Goal: Task Accomplishment & Management: Manage account settings

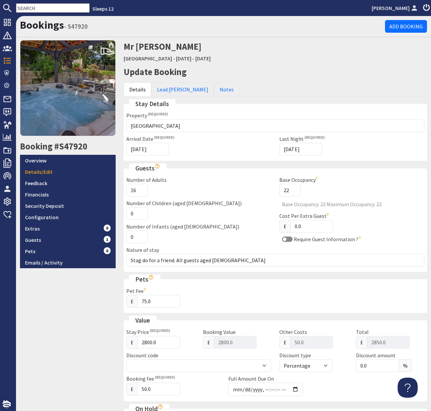
click at [29, 7] on input "text" at bounding box center [53, 7] width 74 height 9
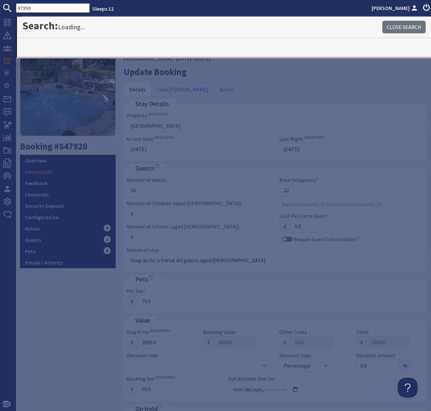
type input "47350"
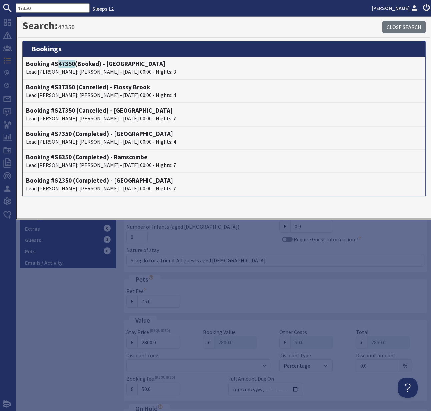
click at [16, 60] on body "47350 Sleeps 12 [PERSON_NAME] Dashboard Notifications 1 Agency Dashboard Bookin…" at bounding box center [215, 205] width 431 height 411
click at [16, 63] on div "Search: 47350 Close Search There don't appear to be any results matching your q…" at bounding box center [223, 118] width 415 height 203
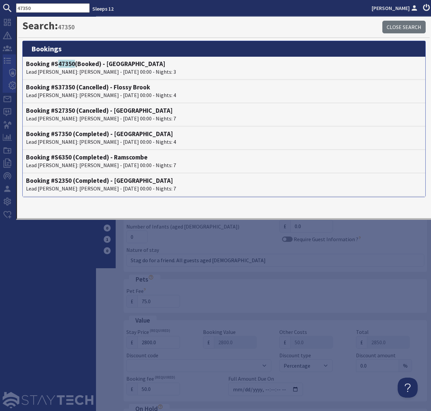
click at [13, 61] on span "Bookings" at bounding box center [48, 60] width 72 height 11
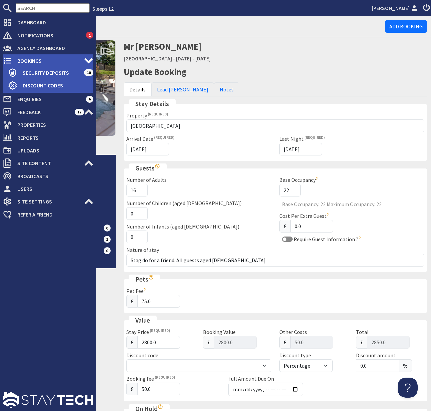
click at [42, 59] on span "Bookings" at bounding box center [48, 60] width 72 height 11
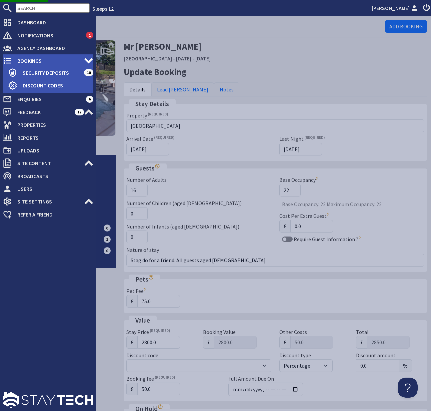
click at [32, 60] on span "Bookings" at bounding box center [48, 60] width 72 height 11
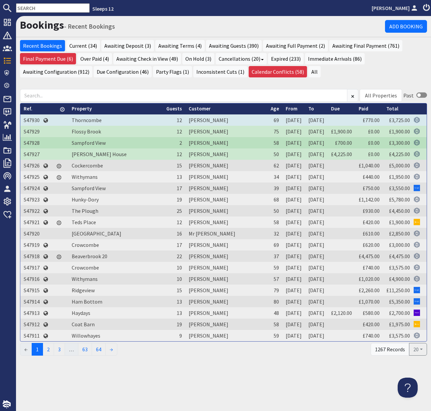
click at [29, 118] on td "S47930" at bounding box center [31, 119] width 23 height 11
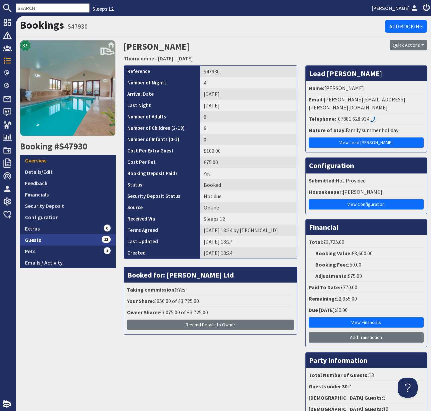
click at [35, 238] on link "Guests 13" at bounding box center [68, 239] width 96 height 11
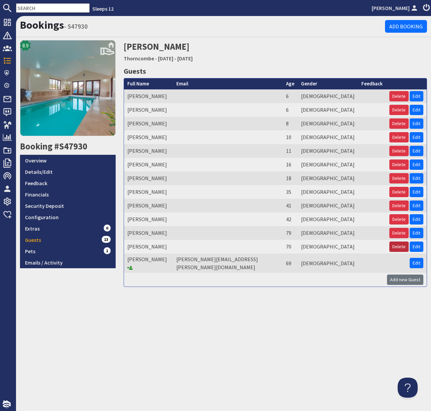
click at [401, 248] on button "Delete" at bounding box center [399, 246] width 19 height 10
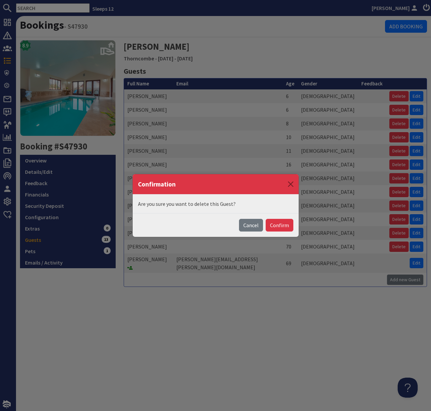
click at [276, 223] on button "Confirm" at bounding box center [280, 225] width 28 height 13
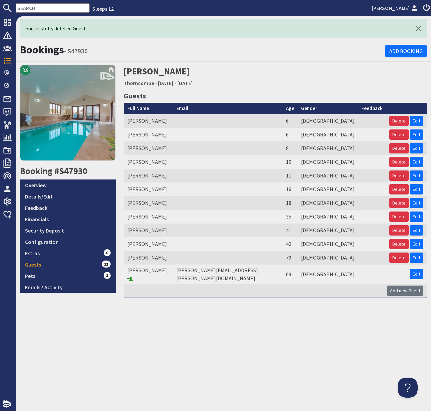
click at [30, 8] on input "text" at bounding box center [53, 7] width 74 height 9
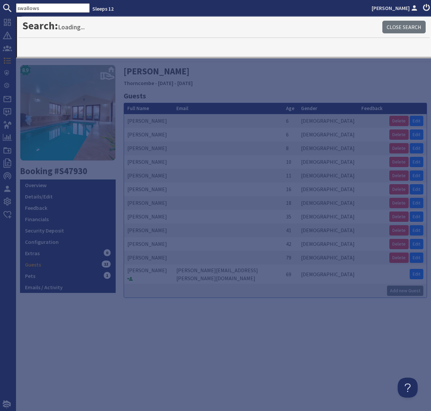
type input "swallows"
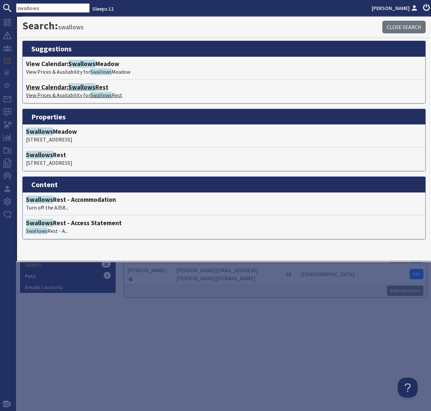
click at [65, 92] on p "View Prices & Availability for Swallows Rest" at bounding box center [224, 95] width 396 height 8
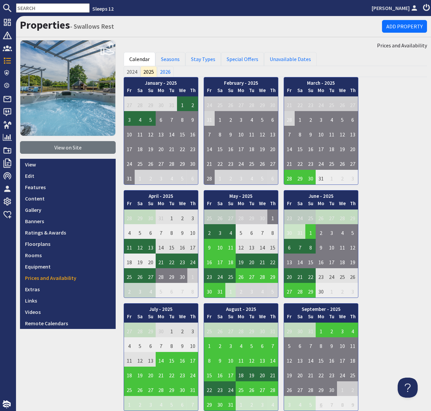
click at [34, 8] on input "text" at bounding box center [53, 7] width 74 height 9
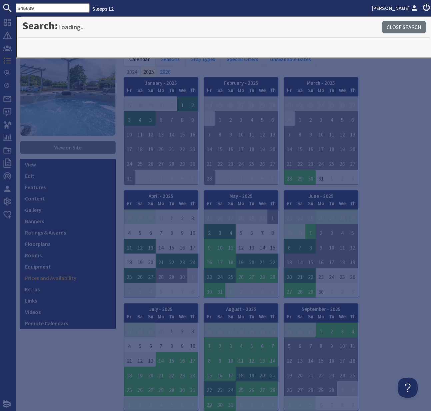
type input "S46689"
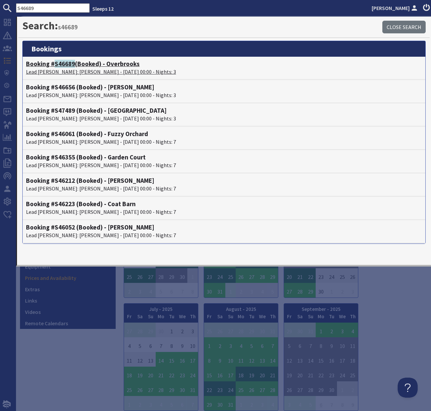
click at [61, 67] on span "S46689" at bounding box center [65, 64] width 20 height 8
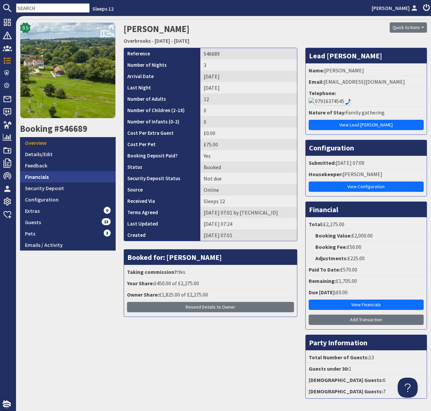
scroll to position [18, 0]
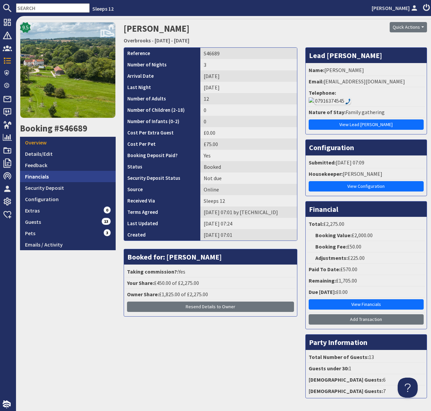
click at [42, 174] on link "Financials" at bounding box center [68, 176] width 96 height 11
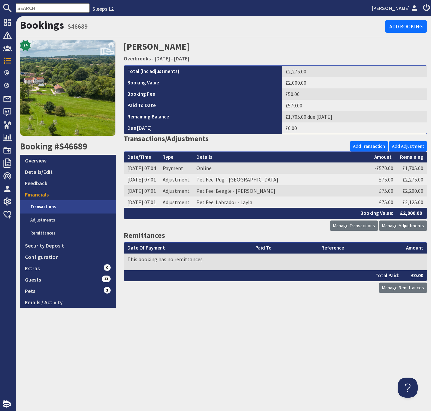
click at [44, 205] on link "Transactions" at bounding box center [70, 206] width 90 height 13
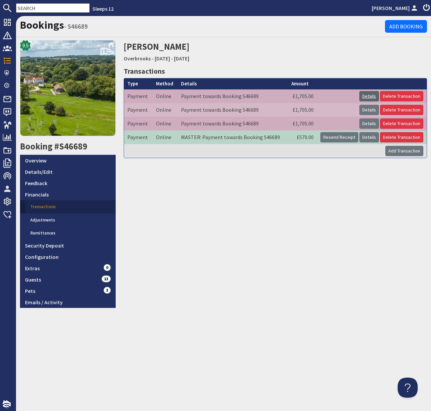
click at [371, 98] on link "Details" at bounding box center [369, 96] width 20 height 10
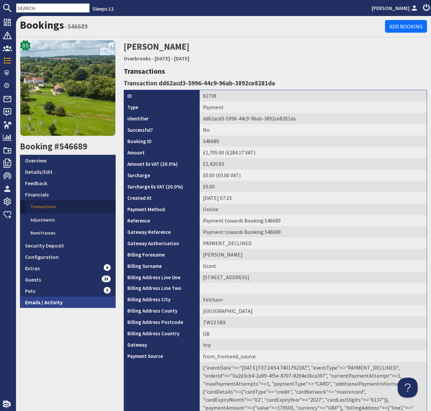
click at [45, 301] on link "Emails / Activity" at bounding box center [68, 301] width 96 height 11
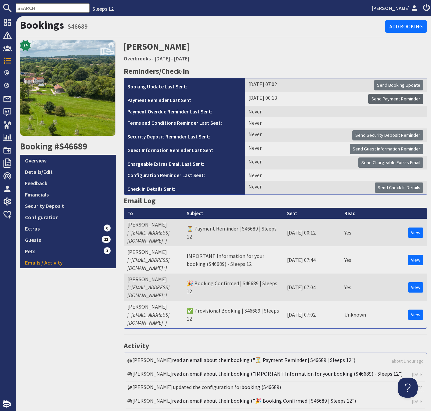
click at [398, 98] on span "Send Payment Reminder" at bounding box center [395, 99] width 49 height 6
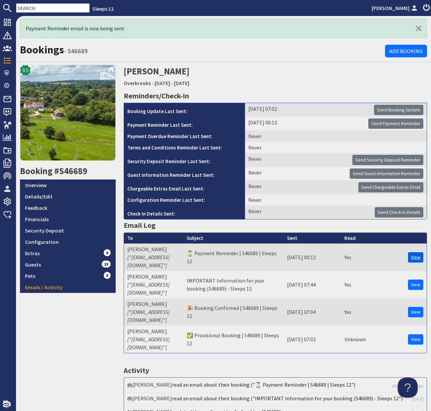
click at [417, 253] on link "View" at bounding box center [415, 257] width 15 height 10
click at [417, 252] on link "View" at bounding box center [415, 257] width 15 height 10
click at [37, 186] on link "Overview" at bounding box center [68, 184] width 96 height 11
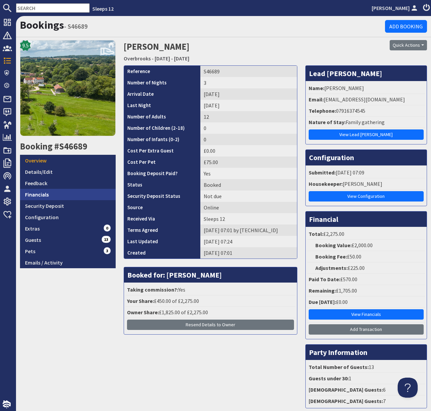
click at [46, 194] on link "Financials" at bounding box center [68, 194] width 96 height 11
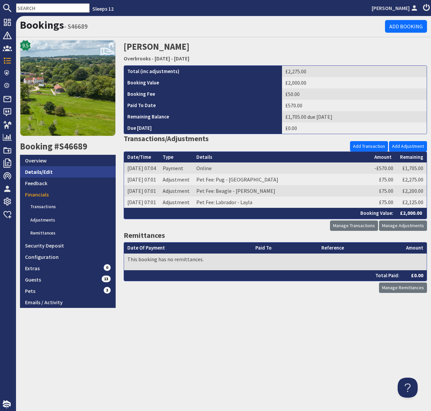
click at [43, 172] on link "Details/Edit" at bounding box center [68, 171] width 96 height 11
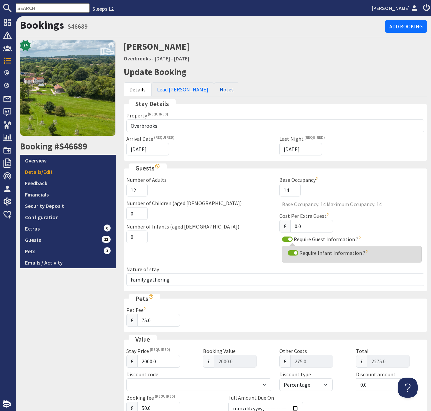
click at [214, 90] on link "Notes" at bounding box center [226, 89] width 25 height 14
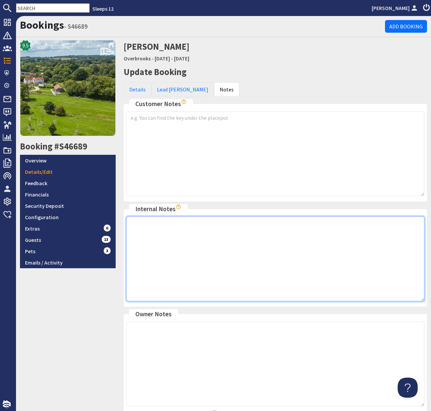
click at [161, 227] on textarea at bounding box center [275, 258] width 298 height 85
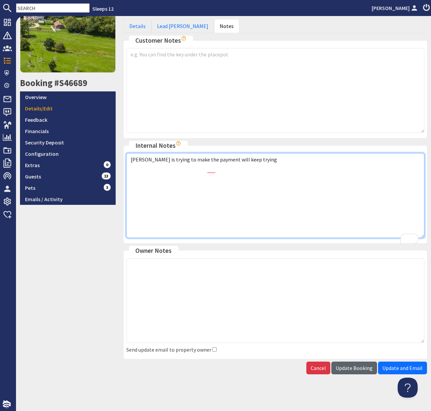
type textarea "[PERSON_NAME] is trying to make the payment will keep trying"
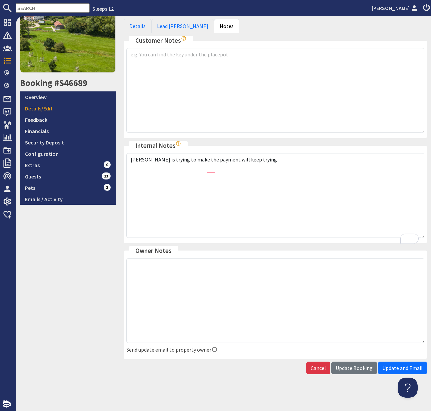
click at [357, 365] on span "Update Booking" at bounding box center [354, 367] width 37 height 7
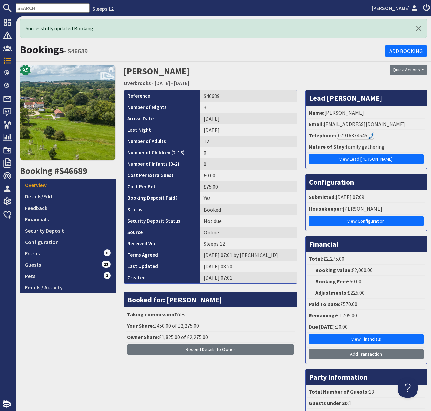
click at [29, 7] on input "text" at bounding box center [53, 7] width 74 height 9
click at [29, 8] on input "text" at bounding box center [53, 7] width 74 height 9
paste input "[PERSON_NAME][EMAIL_ADDRESS][DOMAIN_NAME]"
type input "[PERSON_NAME][EMAIL_ADDRESS][DOMAIN_NAME]"
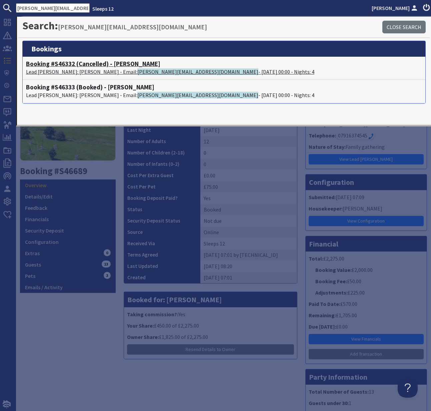
click at [48, 66] on h4 "Booking #S46332 (Cancelled) - [PERSON_NAME]" at bounding box center [224, 64] width 396 height 8
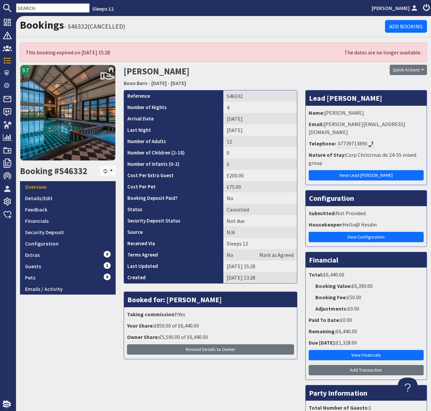
click at [23, 9] on input "text" at bounding box center [53, 7] width 74 height 9
paste input "[PERSON_NAME][EMAIL_ADDRESS][DOMAIN_NAME]"
type input "[PERSON_NAME][EMAIL_ADDRESS][DOMAIN_NAME]"
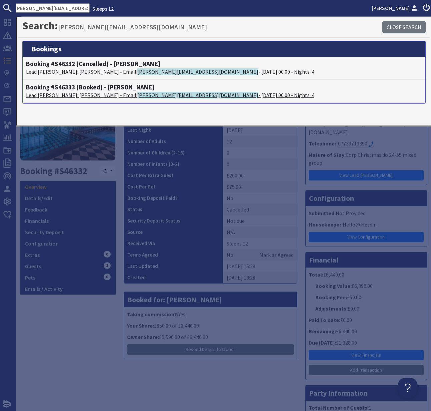
scroll to position [0, 0]
click at [54, 89] on h4 "Booking #S46333 (Booked) - [PERSON_NAME]" at bounding box center [224, 87] width 396 height 8
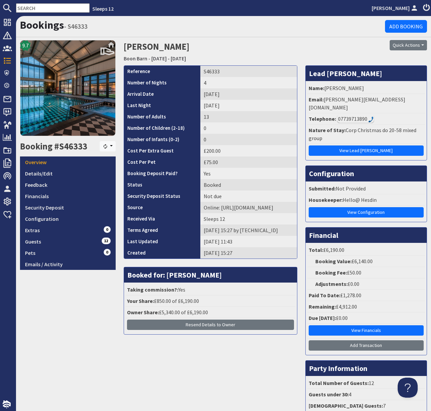
click at [33, 6] on input "text" at bounding box center [53, 7] width 74 height 9
paste input "[PERSON_NAME][EMAIL_ADDRESS][DOMAIN_NAME]"
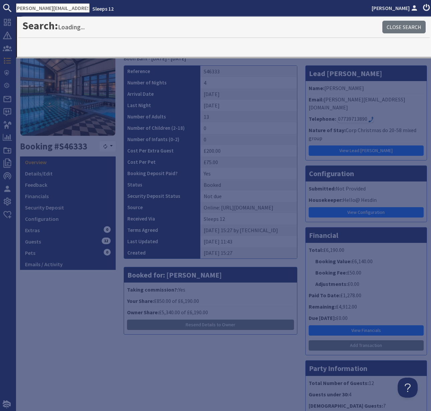
type input "[PERSON_NAME][EMAIL_ADDRESS][DOMAIN_NAME]"
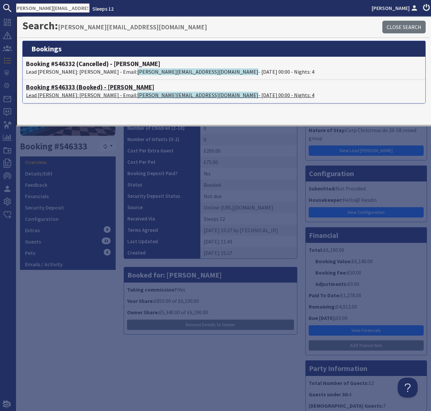
scroll to position [0, 0]
click at [73, 86] on h4 "Booking #S46333 (Booked) - [PERSON_NAME]" at bounding box center [224, 87] width 396 height 8
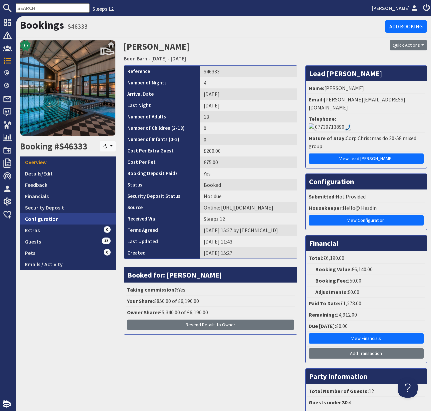
click at [45, 216] on link "Configuration" at bounding box center [68, 218] width 96 height 11
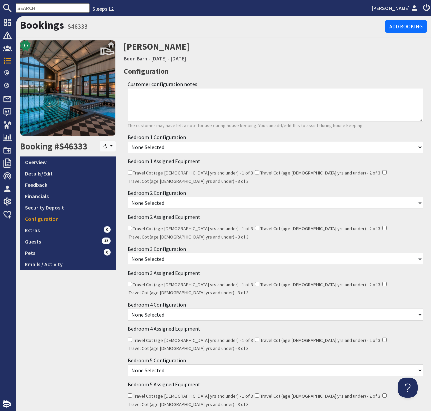
click at [137, 58] on link "Boon Barn" at bounding box center [136, 58] width 24 height 7
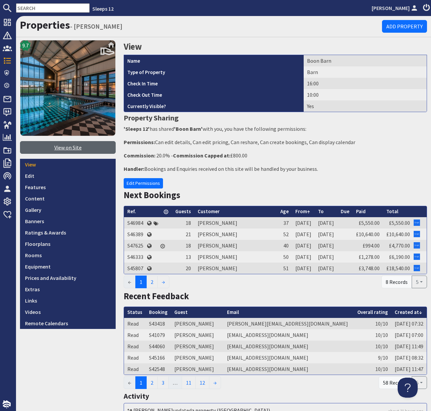
click at [66, 151] on link "View on Site" at bounding box center [68, 147] width 96 height 13
click at [34, 10] on input "text" at bounding box center [53, 7] width 74 height 9
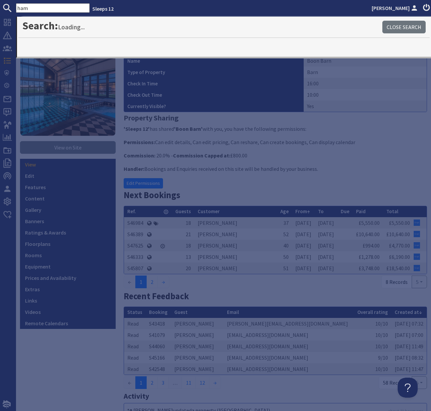
type input "ham"
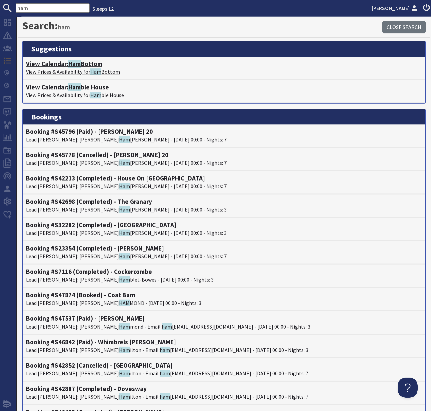
click at [50, 68] on p "View Prices & Availability for Ham Bottom" at bounding box center [224, 72] width 396 height 8
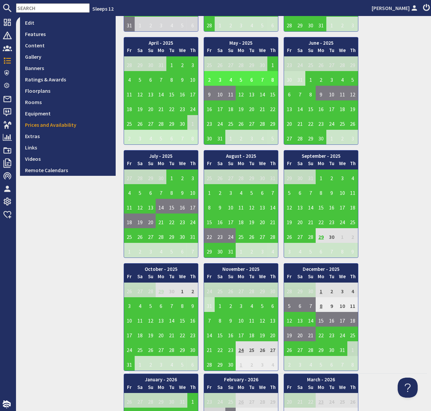
scroll to position [159, 0]
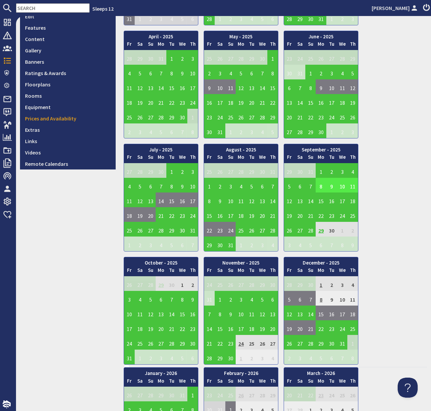
click at [322, 187] on td "8" at bounding box center [321, 185] width 11 height 15
click at [333, 217] on link "View booking" at bounding box center [315, 215] width 35 height 7
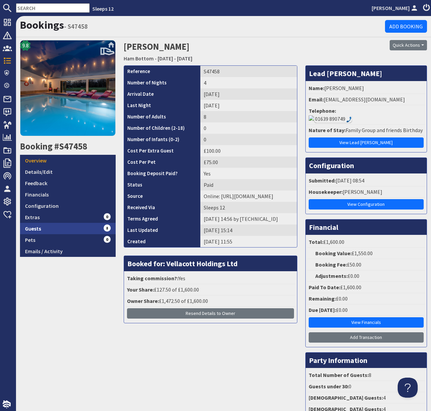
click at [33, 229] on link "Guests 8" at bounding box center [68, 228] width 96 height 11
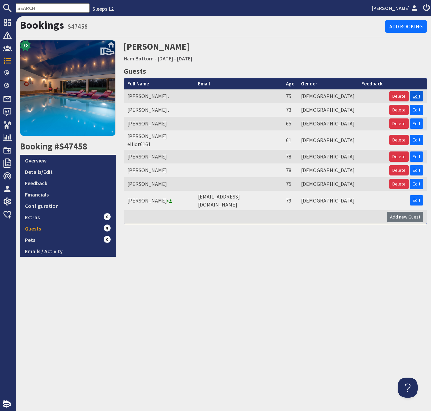
click at [420, 97] on link "Edit" at bounding box center [417, 96] width 14 height 10
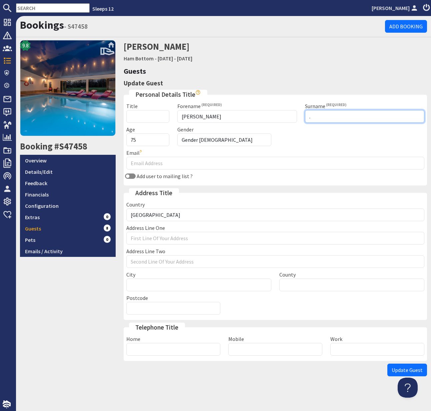
click at [320, 117] on input "." at bounding box center [364, 116] width 119 height 13
type input "[PERSON_NAME]"
drag, startPoint x: 410, startPoint y: 368, endPoint x: 412, endPoint y: 371, distance: 4.1
click at [409, 369] on span "Update Guest" at bounding box center [407, 369] width 31 height 7
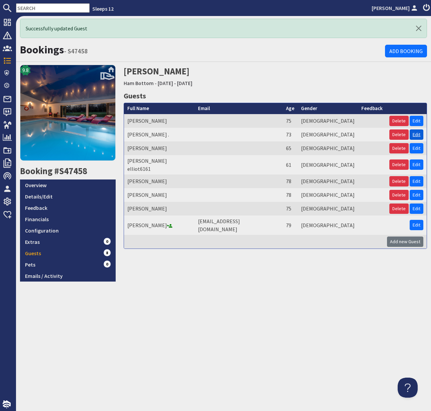
click at [415, 134] on link "Edit" at bounding box center [417, 134] width 14 height 10
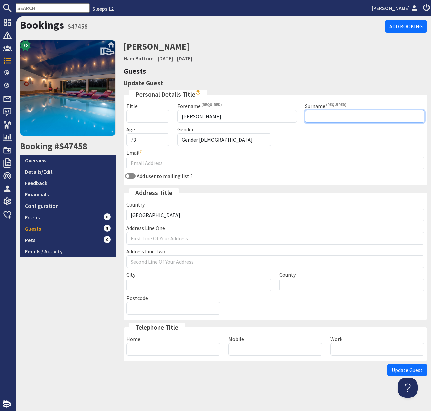
drag, startPoint x: 316, startPoint y: 115, endPoint x: 306, endPoint y: 117, distance: 10.5
click at [305, 117] on input "." at bounding box center [364, 116] width 119 height 13
type input "[PERSON_NAME]"
click at [139, 140] on input "73" at bounding box center [147, 139] width 43 height 13
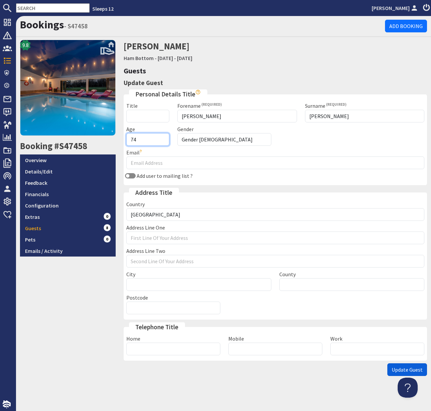
type input "74"
drag, startPoint x: 404, startPoint y: 363, endPoint x: 411, endPoint y: 368, distance: 8.0
click at [406, 365] on button "Update Guest" at bounding box center [408, 369] width 40 height 13
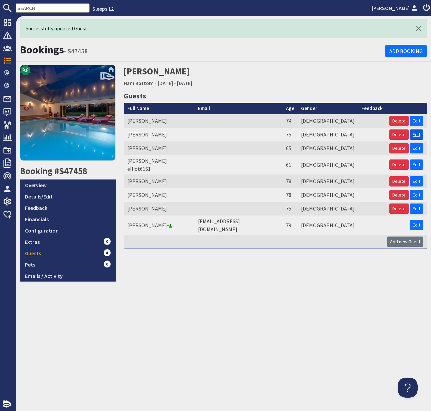
click at [417, 136] on link "Edit" at bounding box center [417, 134] width 14 height 10
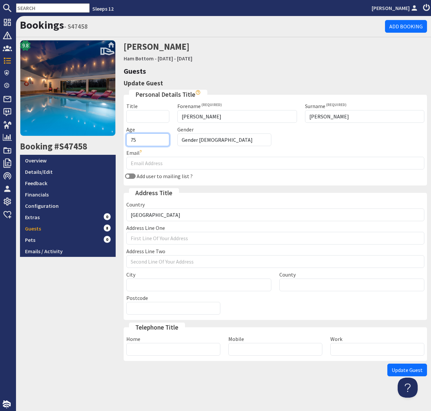
click at [138, 139] on input "75" at bounding box center [147, 139] width 43 height 13
type input "79"
click at [403, 369] on span "Update Guest" at bounding box center [407, 369] width 31 height 7
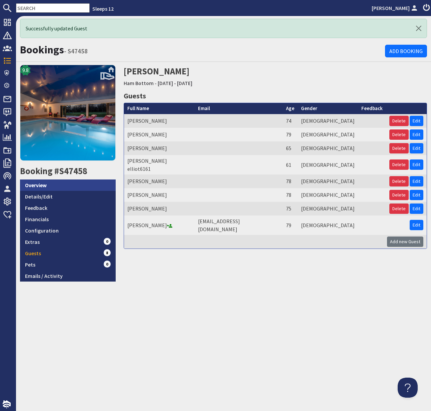
click at [39, 185] on link "Overview" at bounding box center [68, 184] width 96 height 11
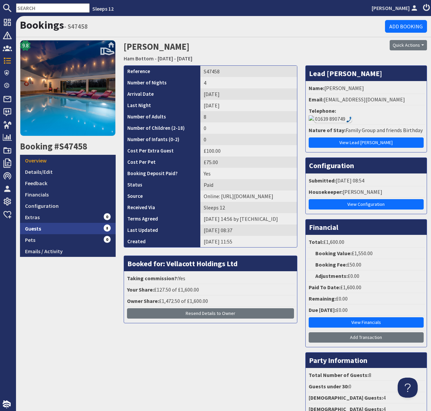
click at [36, 227] on link "Guests 8" at bounding box center [68, 228] width 96 height 11
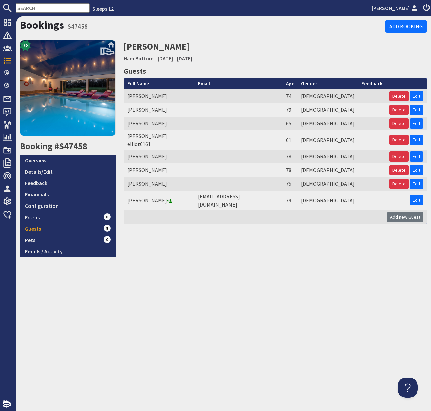
click at [29, 9] on input "text" at bounding box center [53, 7] width 74 height 9
type input "w"
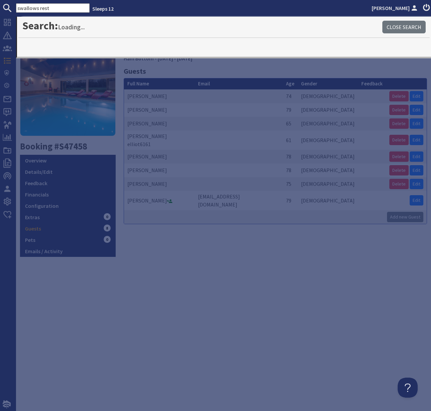
type input "swallows rest"
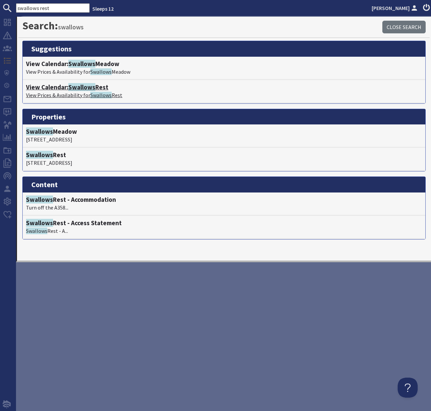
click at [64, 88] on h4 "View Calendar: Swallows Rest" at bounding box center [224, 87] width 396 height 8
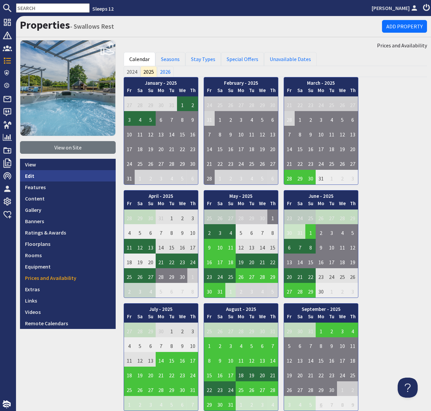
click at [32, 176] on link "Edit" at bounding box center [68, 175] width 96 height 11
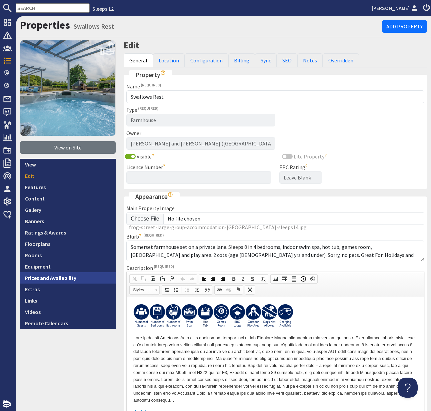
click at [55, 274] on link "Prices and Availability" at bounding box center [68, 277] width 96 height 11
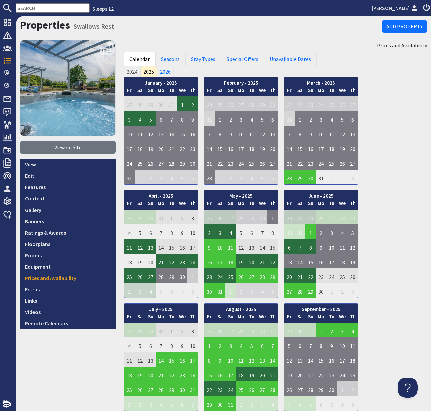
click at [32, 8] on input "text" at bounding box center [53, 7] width 74 height 9
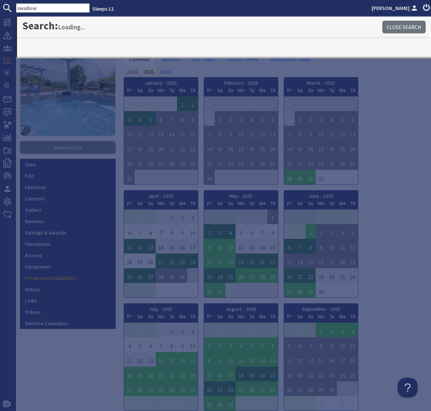
type input "swallow"
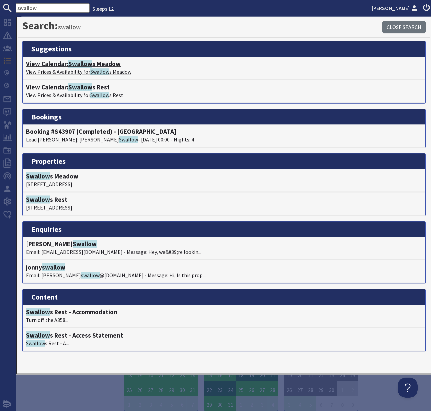
click at [64, 69] on p "View Prices & Availability for Swallow [GEOGRAPHIC_DATA]" at bounding box center [224, 72] width 396 height 8
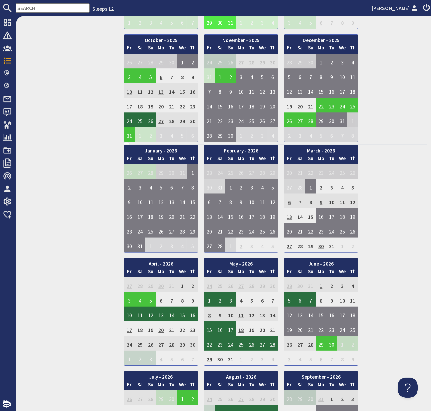
scroll to position [387, 0]
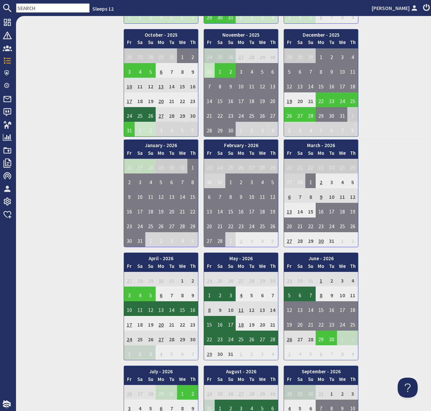
click at [208, 354] on td "29" at bounding box center [209, 352] width 11 height 15
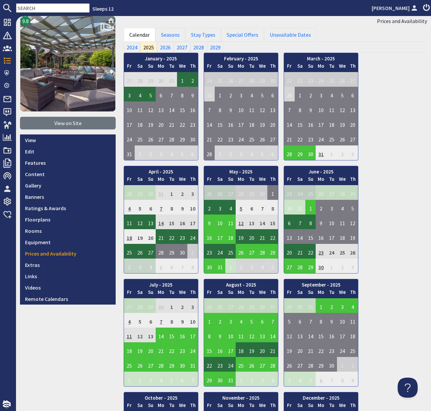
scroll to position [0, 0]
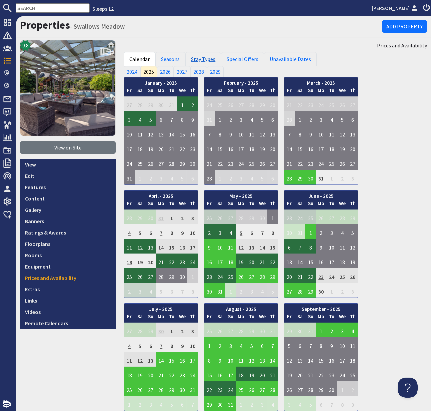
click at [205, 60] on link "Stay Types" at bounding box center [203, 59] width 36 height 14
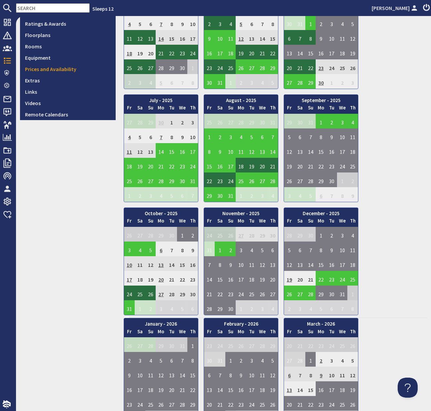
scroll to position [214, 0]
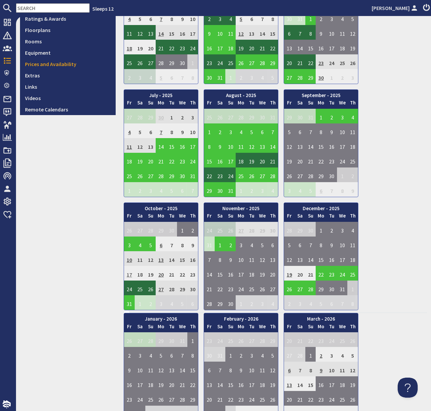
click at [129, 275] on td "17" at bounding box center [129, 273] width 11 height 15
click at [129, 262] on td "10" at bounding box center [129, 258] width 11 height 15
click at [130, 259] on td "10" at bounding box center [129, 258] width 11 height 15
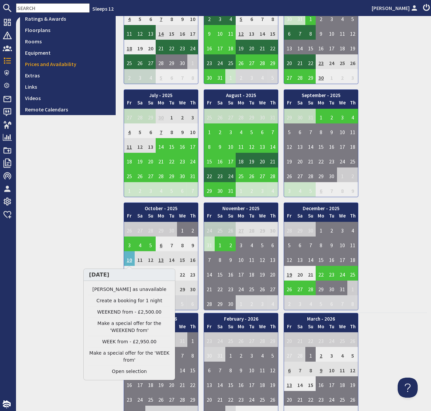
click at [51, 214] on div "9.8 View on Site View Edit Features Content Gallery Banners Ratings & Awards Fl…" at bounding box center [68, 337] width 104 height 1023
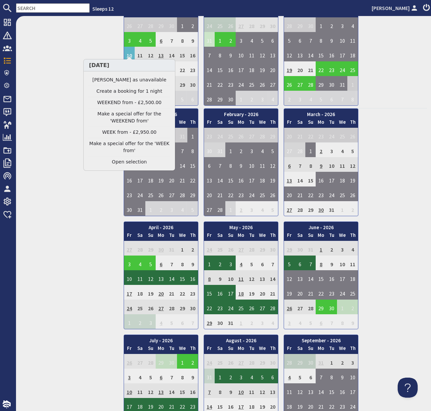
scroll to position [439, 0]
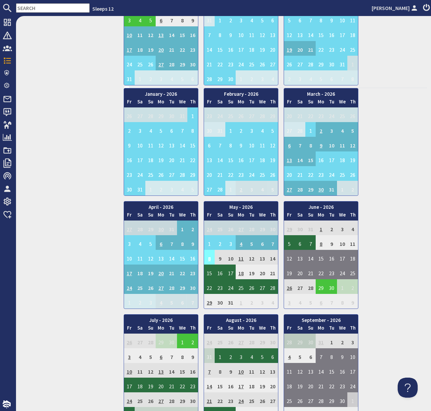
click at [210, 258] on td "8" at bounding box center [209, 257] width 11 height 15
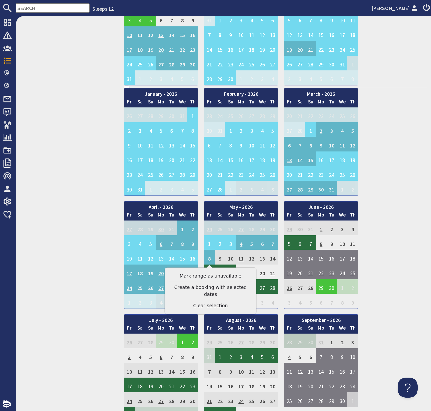
click at [216, 302] on link "Clear selection" at bounding box center [211, 305] width 82 height 7
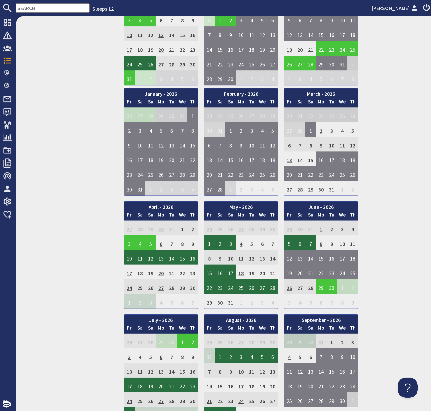
click at [208, 257] on td "8" at bounding box center [209, 257] width 11 height 15
drag, startPoint x: 50, startPoint y: 262, endPoint x: 61, endPoint y: 266, distance: 11.9
click at [51, 263] on div "9.8 View on Site View Edit Features Content Gallery Banners Ratings & Awards Fl…" at bounding box center [68, 112] width 104 height 1023
click at [128, 272] on td "17" at bounding box center [129, 271] width 11 height 15
click at [129, 272] on td "17" at bounding box center [129, 271] width 11 height 15
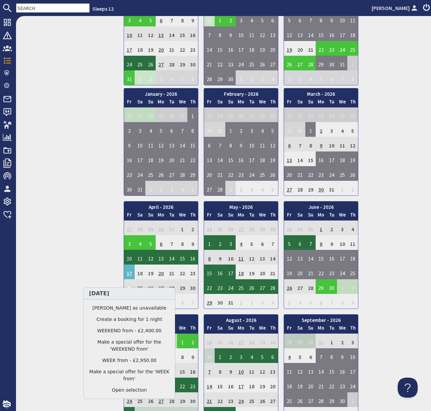
scroll to position [0, 0]
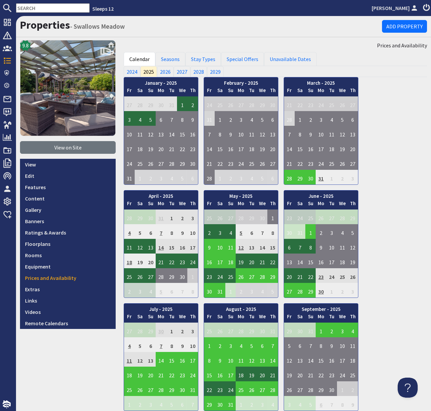
click at [30, 7] on input "text" at bounding box center [53, 7] width 74 height 9
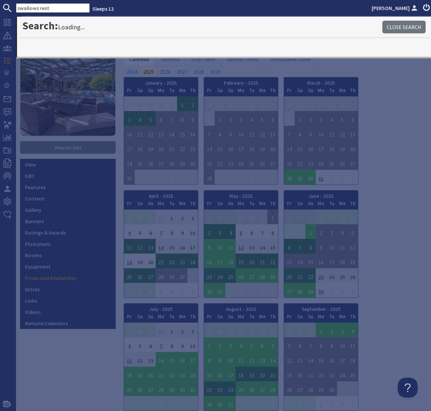
type input "swallows rest"
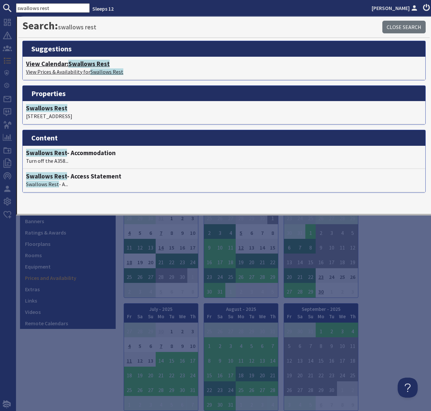
click at [67, 68] on p "View Prices & Availability for Swallows Rest" at bounding box center [224, 72] width 396 height 8
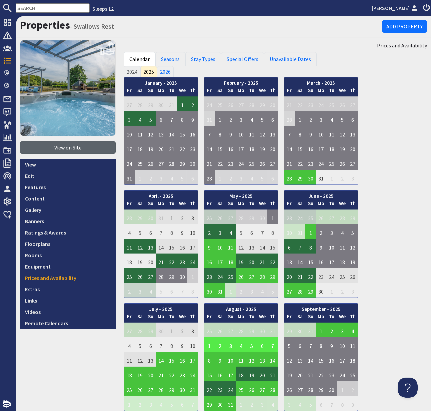
click at [65, 147] on link "View on Site" at bounding box center [68, 147] width 96 height 13
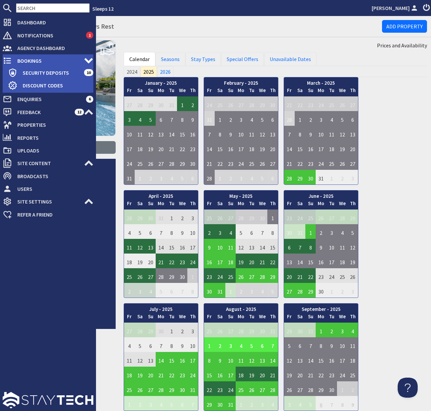
click at [38, 60] on span "Bookings" at bounding box center [48, 60] width 72 height 11
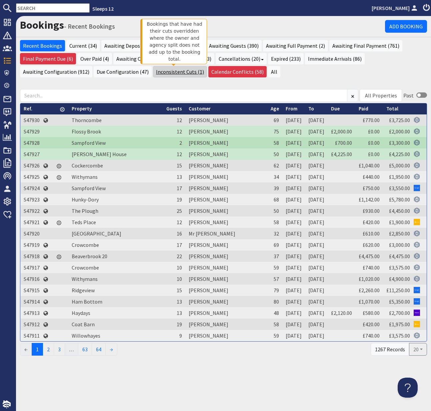
click at [173, 75] on link "Inconsistent Cuts (1)" at bounding box center [180, 71] width 54 height 11
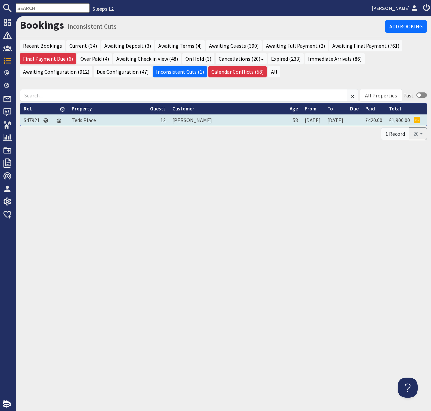
click at [30, 122] on td "S47921" at bounding box center [31, 119] width 23 height 11
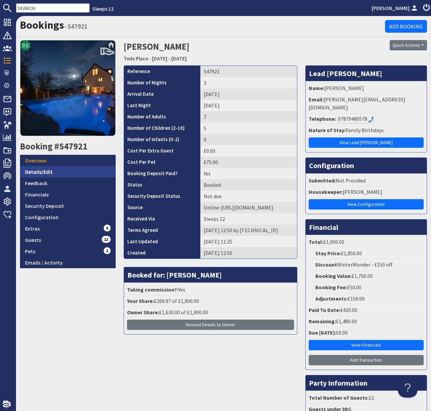
click at [39, 169] on link "Details/Edit" at bounding box center [68, 171] width 96 height 11
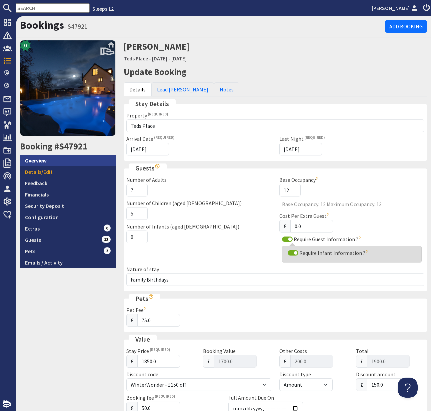
click at [47, 160] on link "Overview" at bounding box center [68, 160] width 96 height 11
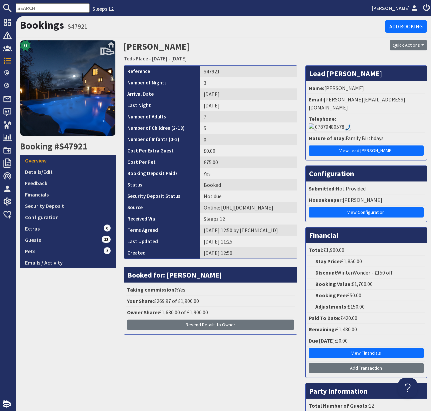
drag, startPoint x: 60, startPoint y: 336, endPoint x: 66, endPoint y: 335, distance: 5.3
click at [60, 336] on div "9.0 Booking #S47921 Overview Details/Edit Feedback Financials Security Deposit …" at bounding box center [68, 255] width 104 height 431
click at [10, 59] on icon at bounding box center [7, 60] width 9 height 9
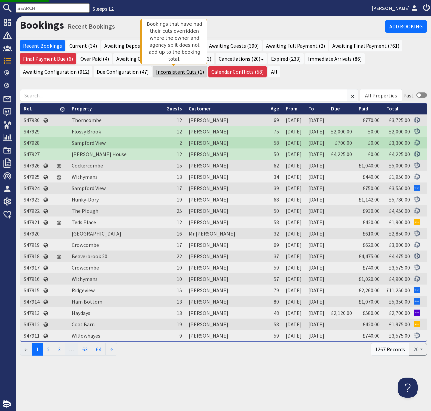
click at [176, 73] on link "Inconsistent Cuts (1)" at bounding box center [180, 71] width 54 height 11
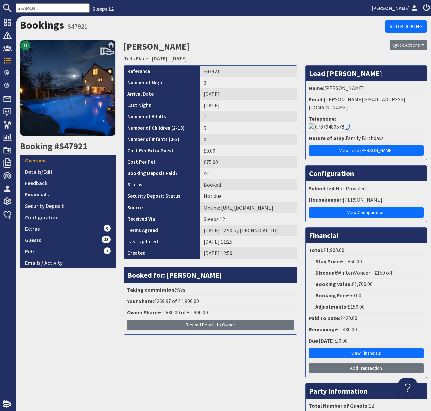
click at [279, 47] on h2 "[PERSON_NAME] Teds Place - [DATE] - [DATE]" at bounding box center [223, 52] width 199 height 24
drag, startPoint x: 285, startPoint y: 22, endPoint x: 288, endPoint y: 14, distance: 8.1
click at [285, 20] on h1 "Bookings - S47921" at bounding box center [202, 25] width 365 height 13
click at [29, 7] on input "text" at bounding box center [53, 7] width 74 height 9
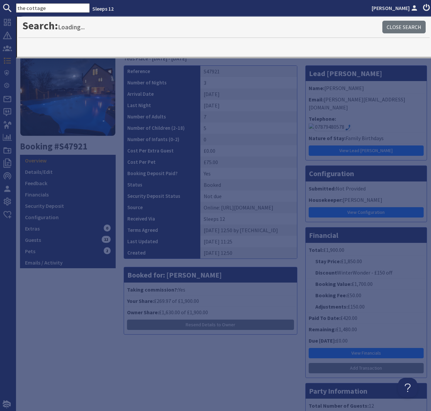
type input "the cottage"
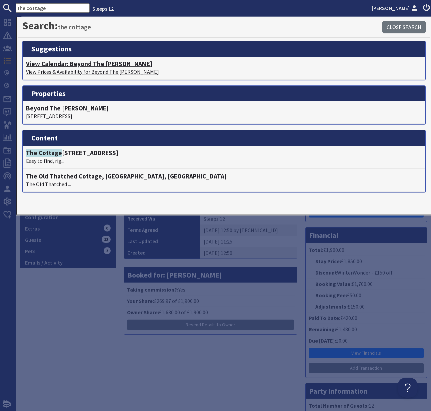
click at [69, 65] on h4 "View Calendar: Beyond The [PERSON_NAME]" at bounding box center [224, 64] width 396 height 8
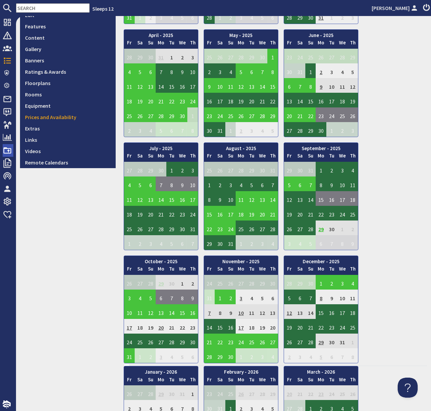
scroll to position [172, 0]
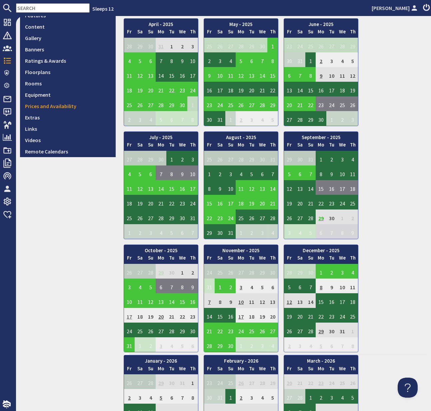
click at [129, 315] on td "17" at bounding box center [129, 315] width 11 height 15
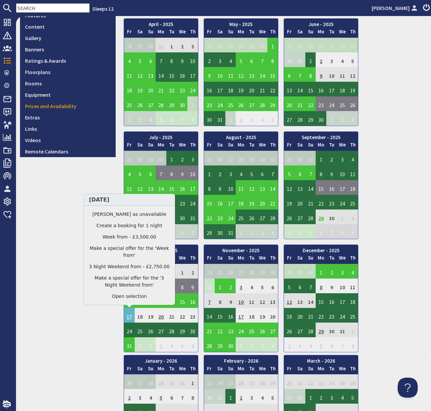
click at [119, 267] on link "3 Night Weekend from - £2,750.00" at bounding box center [129, 266] width 82 height 7
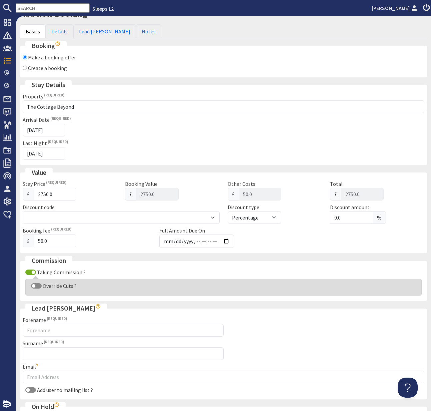
scroll to position [44, 0]
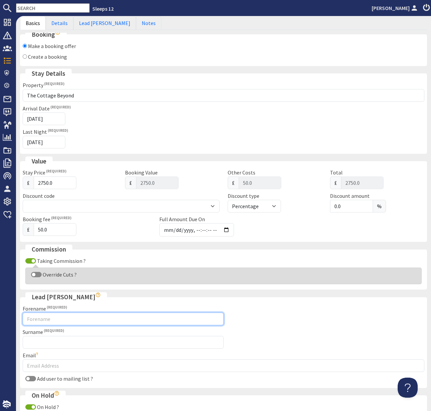
click at [41, 316] on input "Forename" at bounding box center [123, 318] width 201 height 13
type input "[PERSON_NAME]"
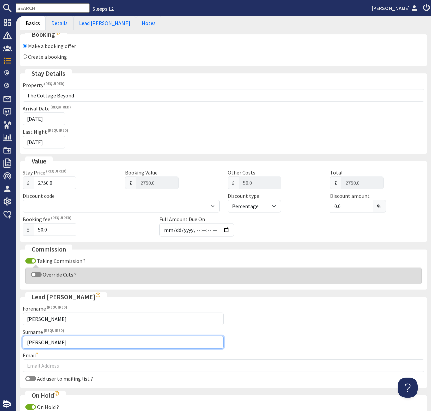
type input "[PERSON_NAME]"
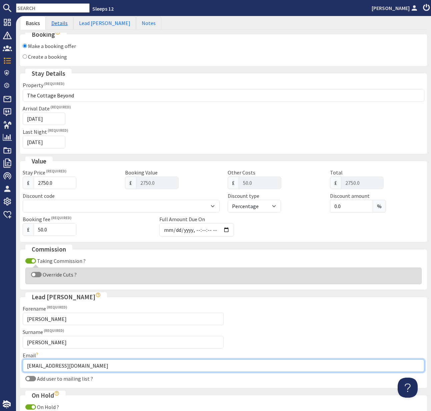
type input "[EMAIL_ADDRESS][DOMAIN_NAME]"
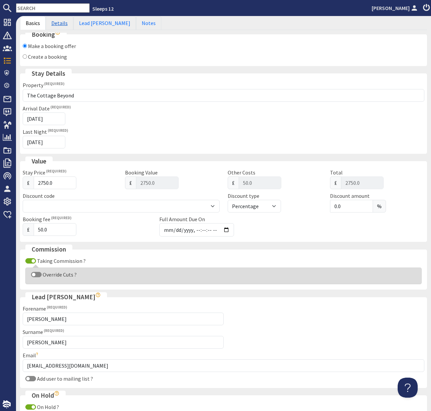
click at [59, 26] on link "Details" at bounding box center [60, 23] width 28 height 14
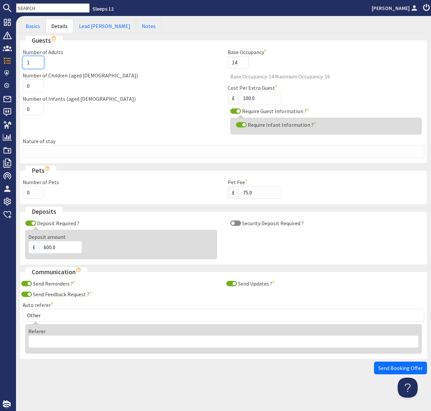
drag, startPoint x: 30, startPoint y: 62, endPoint x: 20, endPoint y: 62, distance: 9.7
click at [20, 62] on div "Number of Adults 1" at bounding box center [121, 58] width 205 height 21
type input "6"
click at [27, 87] on input "0" at bounding box center [33, 85] width 21 height 13
type input "1"
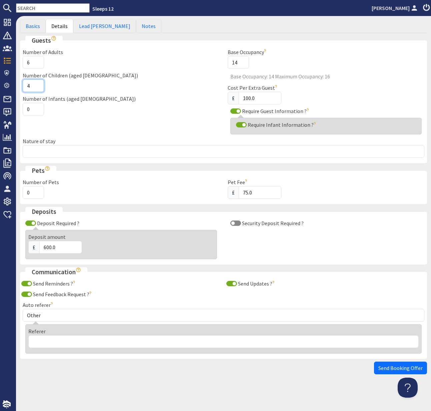
type input "4"
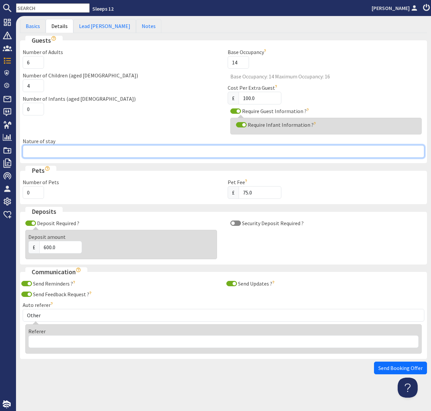
click at [46, 154] on input "Nature of stay" at bounding box center [224, 151] width 402 height 13
type input "Family Stay"
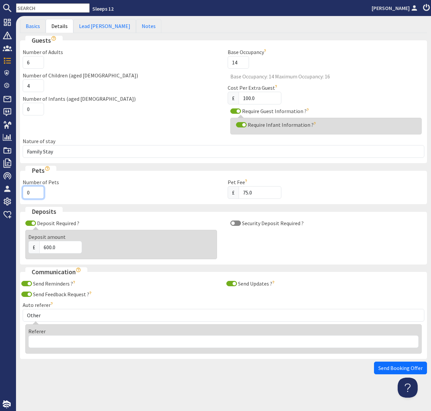
drag, startPoint x: 31, startPoint y: 193, endPoint x: 23, endPoint y: 192, distance: 8.0
click at [23, 192] on input "0" at bounding box center [33, 192] width 21 height 13
drag, startPoint x: 30, startPoint y: 193, endPoint x: 25, endPoint y: 193, distance: 5.3
click at [24, 193] on input "0" at bounding box center [33, 192] width 21 height 13
type input "3"
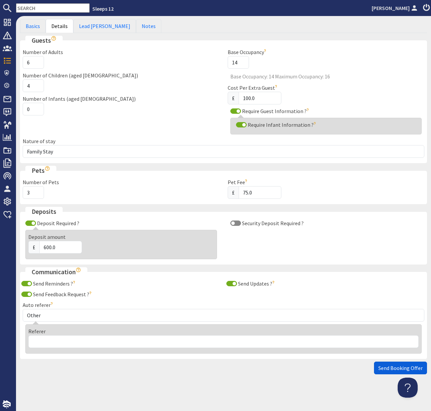
click at [404, 368] on span "Send Booking Offer" at bounding box center [401, 367] width 44 height 7
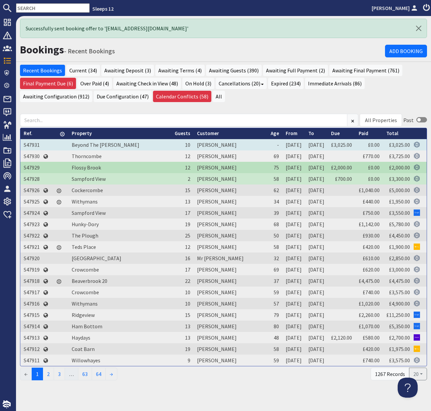
click at [29, 145] on td "S47931" at bounding box center [31, 144] width 23 height 11
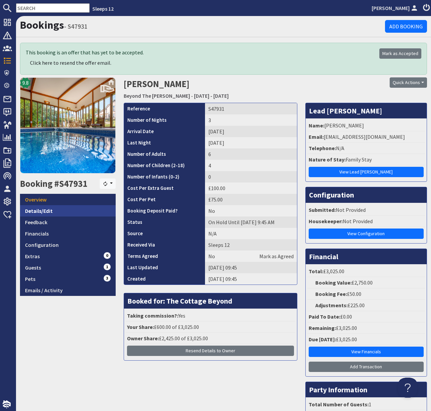
click at [40, 210] on link "Details/Edit" at bounding box center [68, 210] width 96 height 11
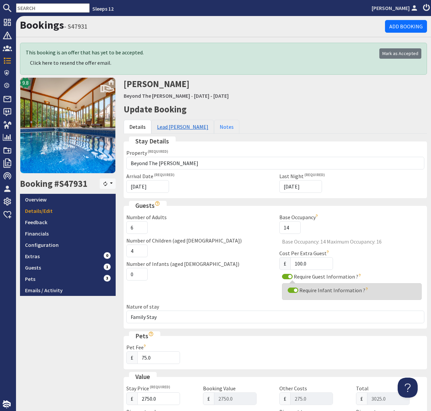
click at [167, 128] on link "Lead [PERSON_NAME]" at bounding box center [182, 127] width 63 height 14
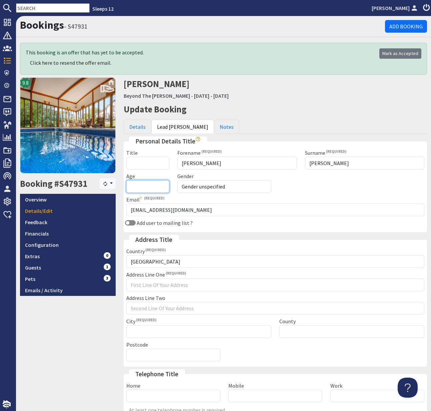
drag, startPoint x: 150, startPoint y: 190, endPoint x: 146, endPoint y: 188, distance: 4.3
click at [149, 190] on input "Age" at bounding box center [147, 186] width 43 height 13
type input "74"
click at [135, 125] on link "Details" at bounding box center [138, 127] width 28 height 14
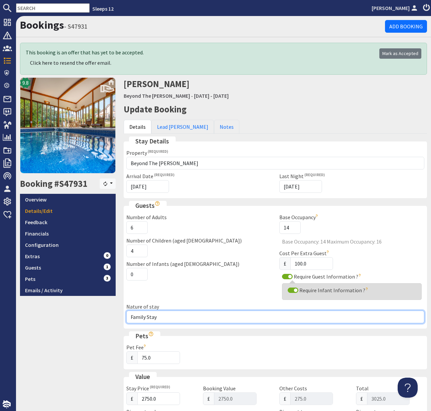
click at [167, 318] on input "Family Stay" at bounding box center [275, 316] width 298 height 13
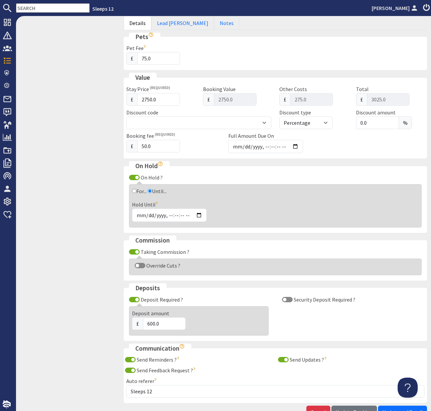
scroll to position [343, 0]
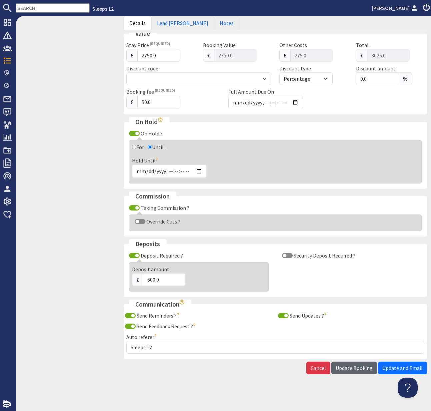
type input "Family Stay Golden Wedding Celebration"
click at [354, 369] on span "Update Booking" at bounding box center [354, 367] width 37 height 7
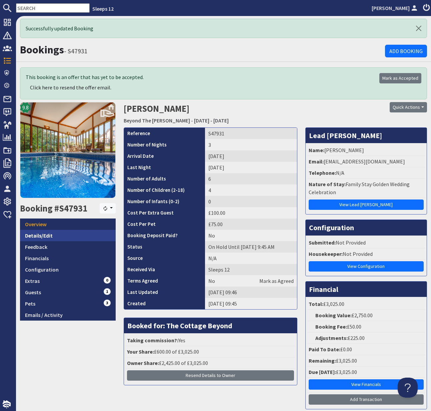
click at [42, 235] on link "Details/Edit" at bounding box center [68, 235] width 96 height 11
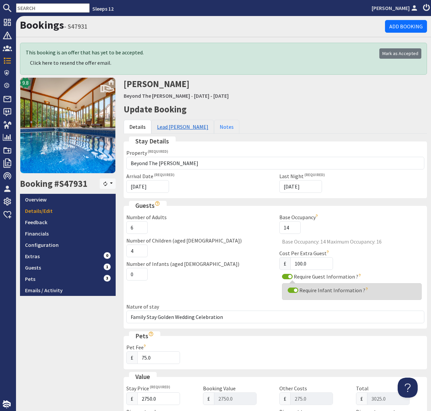
click at [169, 128] on link "Lead [PERSON_NAME]" at bounding box center [182, 127] width 63 height 14
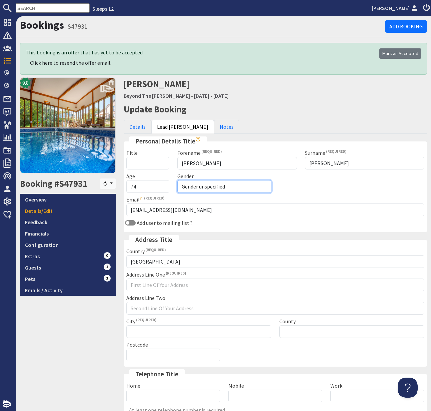
click at [232, 185] on select "Gender unspecified Gender [DEMOGRAPHIC_DATA] Gender [DEMOGRAPHIC_DATA]" at bounding box center [224, 186] width 94 height 13
select select "gender_[DEMOGRAPHIC_DATA]"
click at [177, 180] on select "Gender unspecified Gender [DEMOGRAPHIC_DATA] Gender [DEMOGRAPHIC_DATA]" at bounding box center [224, 186] width 94 height 13
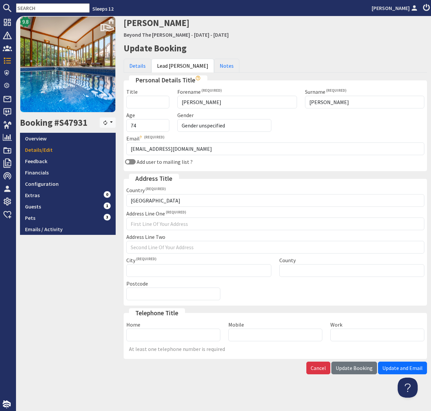
click at [354, 367] on span "Update Booking" at bounding box center [354, 367] width 37 height 7
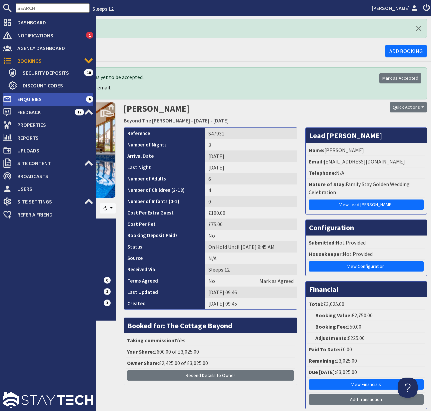
click at [41, 96] on span "Enquiries" at bounding box center [49, 99] width 74 height 11
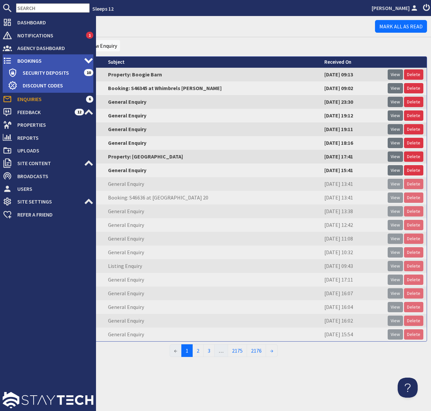
click at [39, 60] on span "Bookings" at bounding box center [48, 60] width 72 height 11
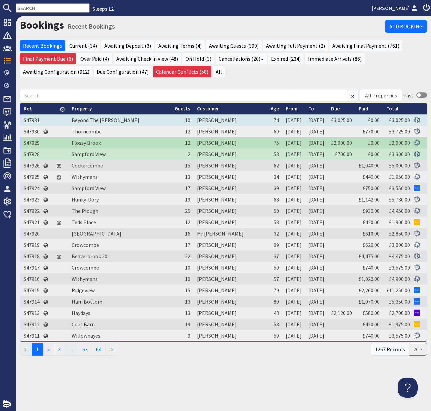
click at [31, 117] on td "S47931" at bounding box center [31, 119] width 23 height 11
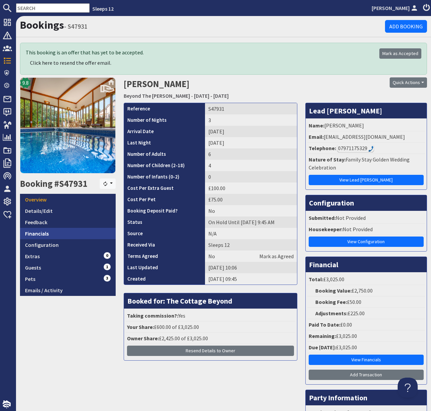
click at [41, 235] on link "Financials" at bounding box center [68, 233] width 96 height 11
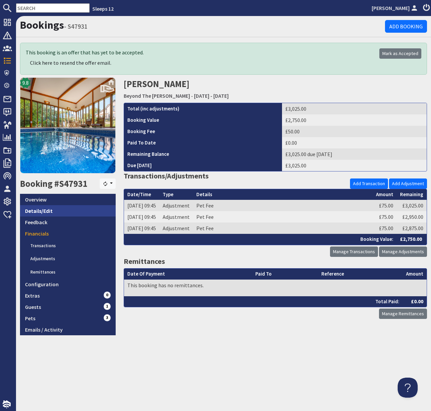
click at [42, 208] on link "Details/Edit" at bounding box center [68, 210] width 96 height 11
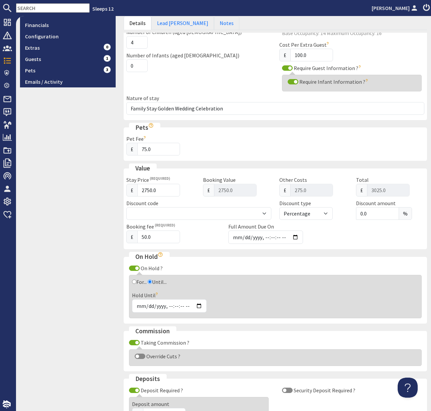
scroll to position [207, 0]
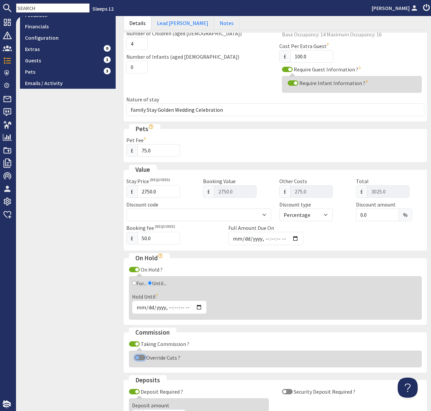
click at [137, 357] on input "Override Cuts ?" at bounding box center [140, 357] width 11 height 5
checkbox input "true"
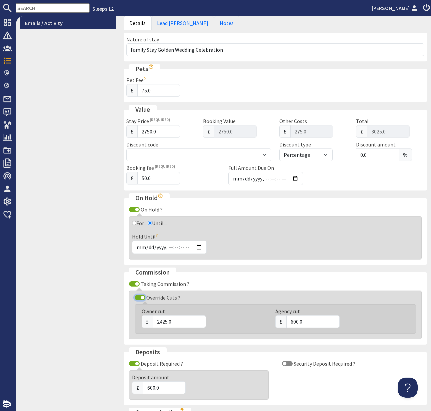
scroll to position [278, 0]
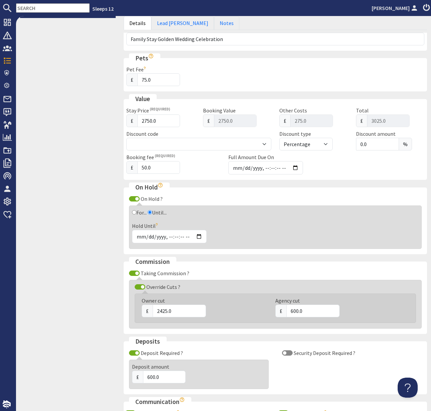
click at [29, 7] on input "text" at bounding box center [53, 7] width 74 height 9
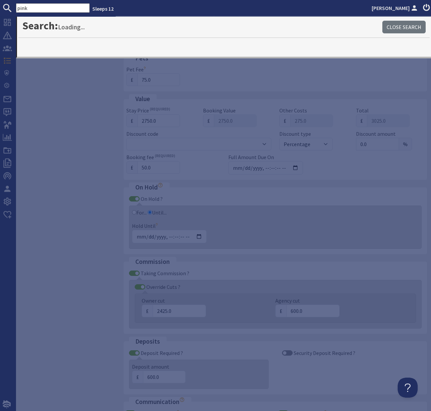
type input "pink"
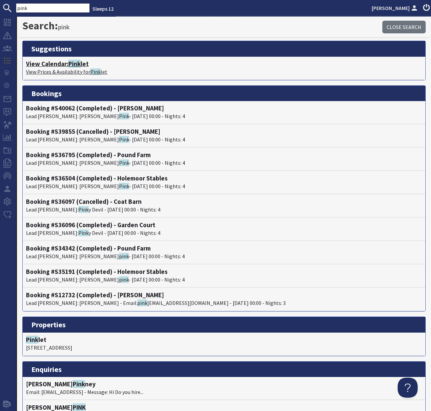
click at [60, 65] on h4 "View Calendar: Pink let" at bounding box center [224, 64] width 396 height 8
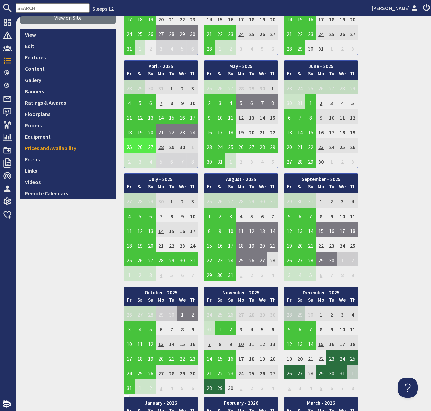
scroll to position [136, 0]
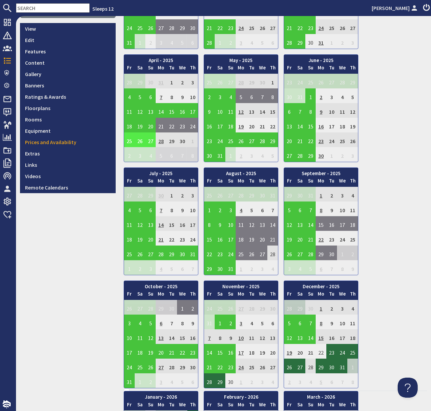
click at [32, 7] on input "text" at bounding box center [53, 7] width 74 height 9
paste input "[EMAIL_ADDRESS][DOMAIN_NAME]"
type input "[EMAIL_ADDRESS][DOMAIN_NAME]"
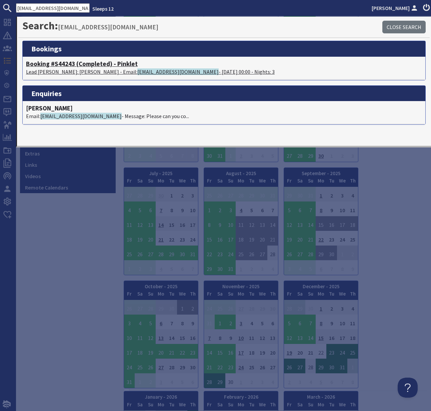
click at [55, 64] on h4 "Booking #S44243 (Completed) - Pinklet" at bounding box center [224, 64] width 396 height 8
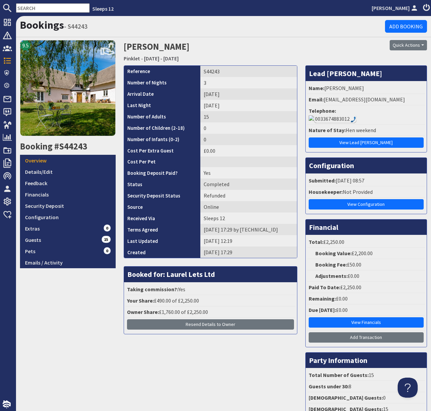
click at [28, 9] on input "text" at bounding box center [53, 7] width 74 height 9
paste input "[PERSON_NAME][EMAIL_ADDRESS][DOMAIN_NAME]"
type input "[PERSON_NAME][EMAIL_ADDRESS][DOMAIN_NAME]"
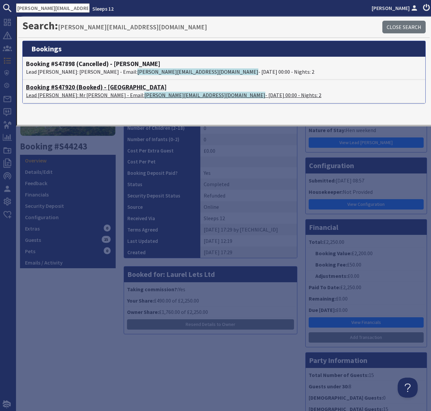
click at [64, 89] on h4 "Booking #S47920 (Booked) - [GEOGRAPHIC_DATA]" at bounding box center [224, 87] width 396 height 8
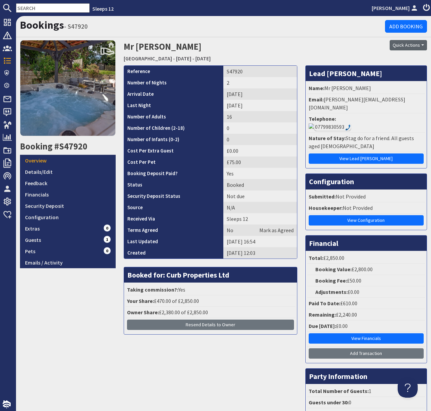
click at [413, 45] on button "Quick Actions" at bounding box center [408, 45] width 37 height 10
click at [398, 59] on span "Send Booking Update" at bounding box center [396, 59] width 49 height 7
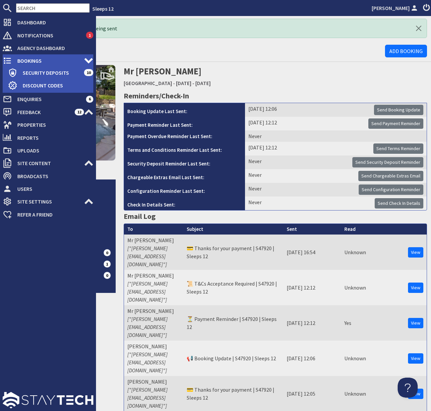
click at [23, 61] on span "Bookings" at bounding box center [48, 60] width 72 height 11
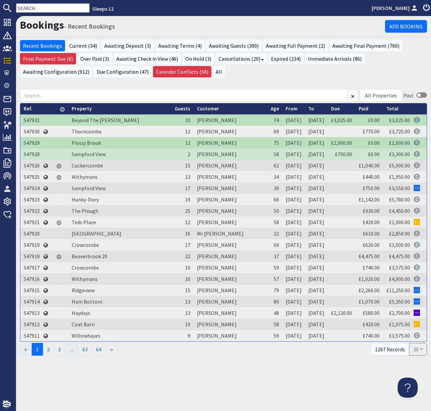
click at [131, 87] on div "All Properties Ade Shindy Asham House Babblebrook Babbling By Bean Goose Barn B…" at bounding box center [223, 219] width 415 height 274
click at [130, 87] on div "All Properties Ade Shindy Asham House Babblebrook Babbling By Bean Goose Barn B…" at bounding box center [223, 219] width 415 height 274
click at [125, 86] on div "All Properties Ade Shindy Asham House Babblebrook Babbling By Bean Goose Barn B…" at bounding box center [223, 219] width 415 height 274
click at [248, 78] on ul "Recent Bookings Current (34) Awaiting Deposit (3) Awaiting Terms (4) Awaiting G…" at bounding box center [223, 59] width 407 height 39
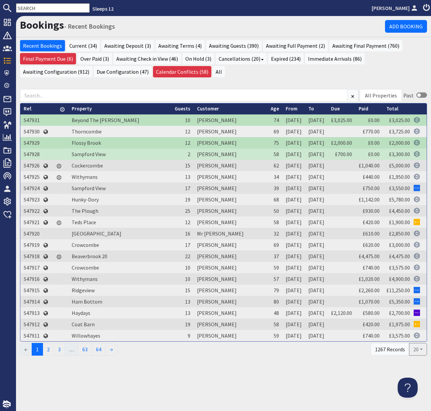
click at [248, 78] on ul "Recent Bookings Current (34) Awaiting Deposit (3) Awaiting Terms (4) Awaiting G…" at bounding box center [223, 59] width 407 height 39
click at [38, 8] on input "text" at bounding box center [53, 7] width 74 height 9
paste input "[EMAIL_ADDRESS][DOMAIN_NAME]"
type input "[EMAIL_ADDRESS][DOMAIN_NAME]"
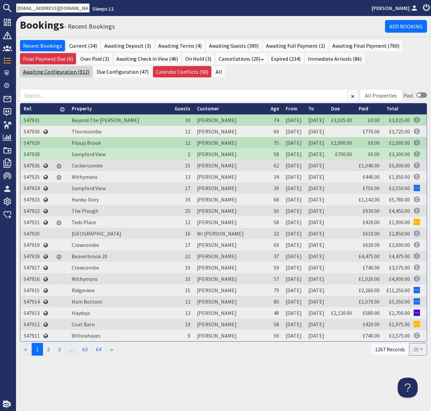
scroll to position [0, 13]
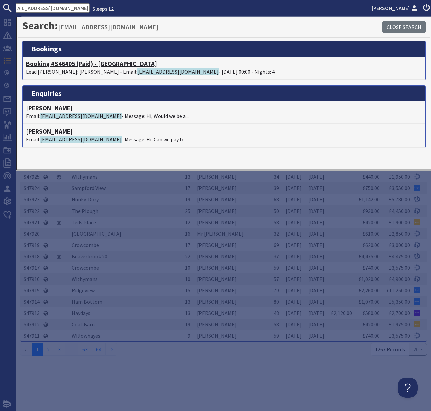
click at [59, 64] on h4 "Booking #S46405 (Paid) - [GEOGRAPHIC_DATA]" at bounding box center [224, 64] width 396 height 8
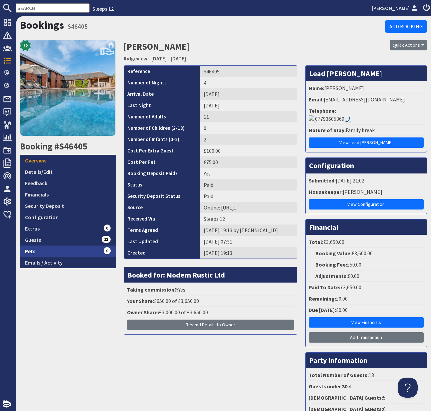
click at [35, 250] on link "Pets 0" at bounding box center [68, 250] width 96 height 11
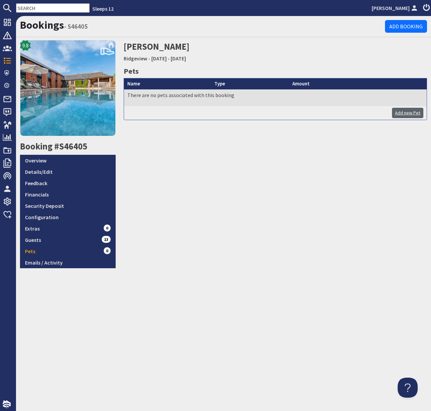
click at [407, 112] on link "Add new Pet" at bounding box center [407, 113] width 31 height 10
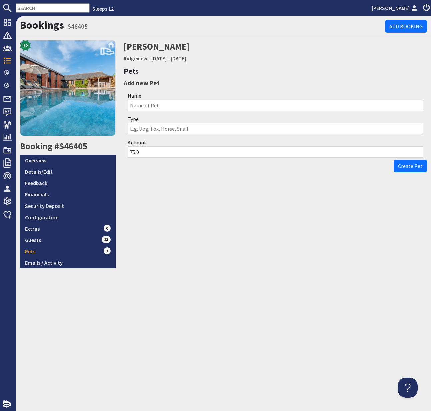
click at [155, 105] on input "Name" at bounding box center [275, 105] width 295 height 11
type input "Kikki"
paste input "Cavapoo"
type input "Cavapoo"
click at [414, 166] on span "Create Pet" at bounding box center [410, 166] width 25 height 7
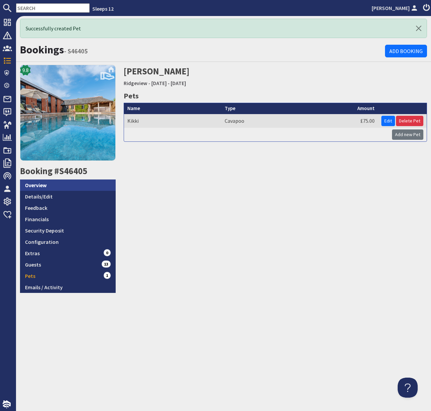
click at [47, 186] on link "Overview" at bounding box center [68, 184] width 96 height 11
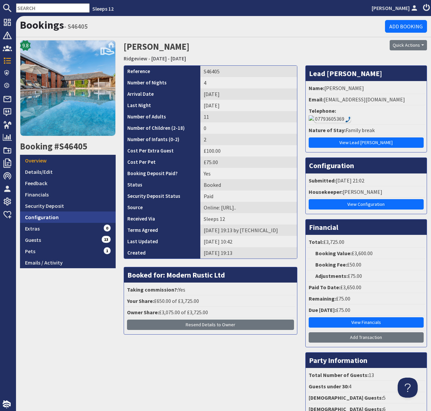
click at [40, 219] on link "Configuration" at bounding box center [68, 216] width 96 height 11
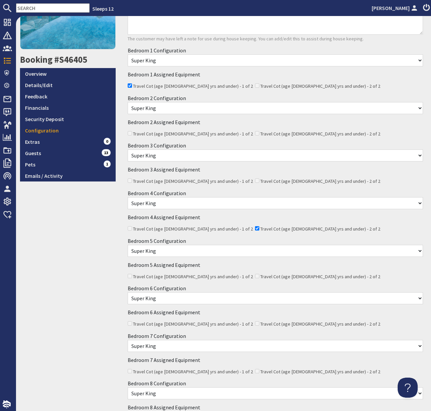
scroll to position [86, 0]
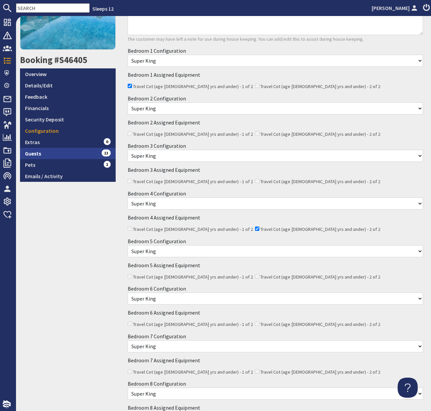
click at [42, 152] on link "Guests 13" at bounding box center [68, 153] width 96 height 11
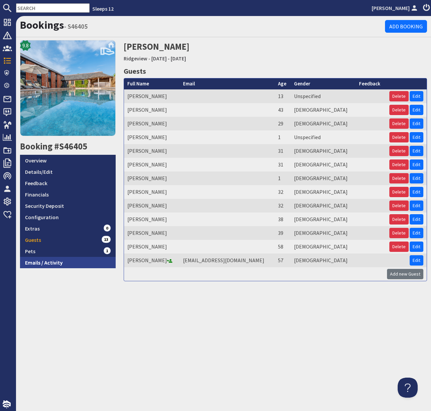
click at [55, 263] on link "Emails / Activity" at bounding box center [68, 262] width 96 height 11
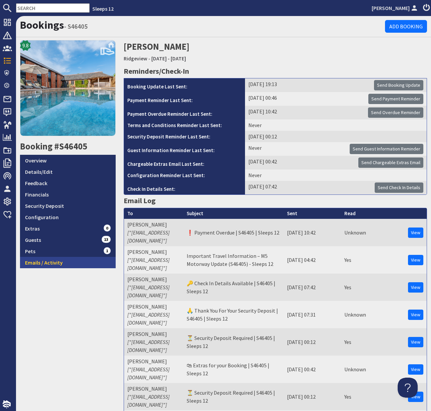
click at [50, 261] on link "Emails / Activity" at bounding box center [68, 262] width 96 height 11
click at [135, 58] on link "Ridgeview" at bounding box center [136, 58] width 24 height 7
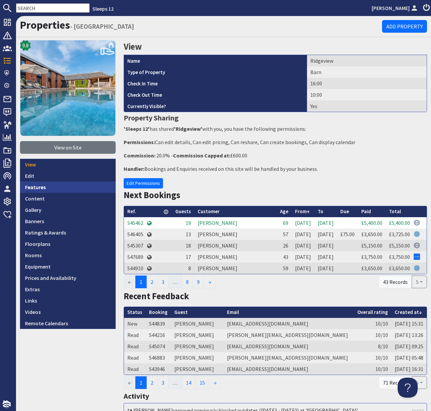
click at [37, 186] on link "Features" at bounding box center [68, 186] width 96 height 11
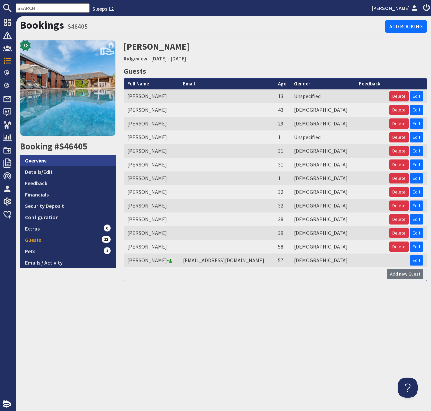
click at [40, 160] on link "Overview" at bounding box center [68, 160] width 96 height 11
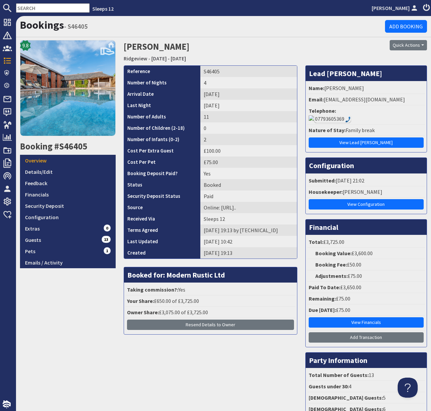
click at [351, 115] on div "07793605369" at bounding box center [332, 119] width 37 height 8
click at [138, 58] on link "Ridgeview" at bounding box center [136, 58] width 24 height 7
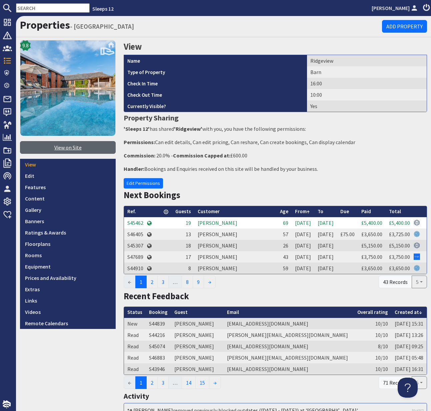
click at [65, 148] on link "View on Site" at bounding box center [68, 147] width 96 height 13
